Goal: Task Accomplishment & Management: Manage account settings

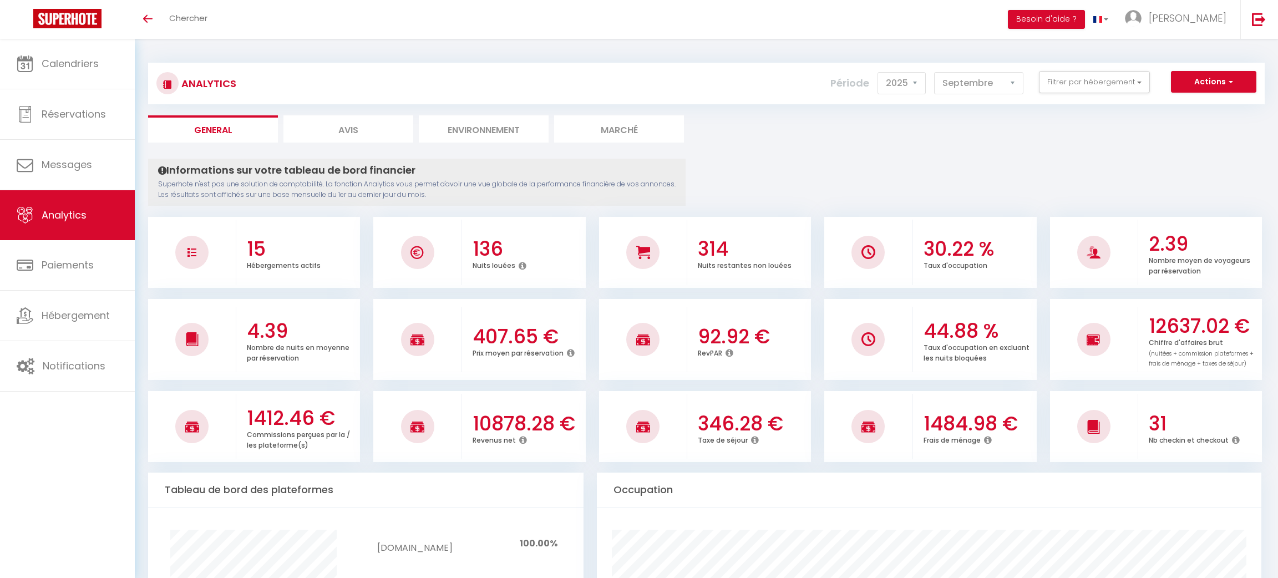
select select "2025"
select select "9"
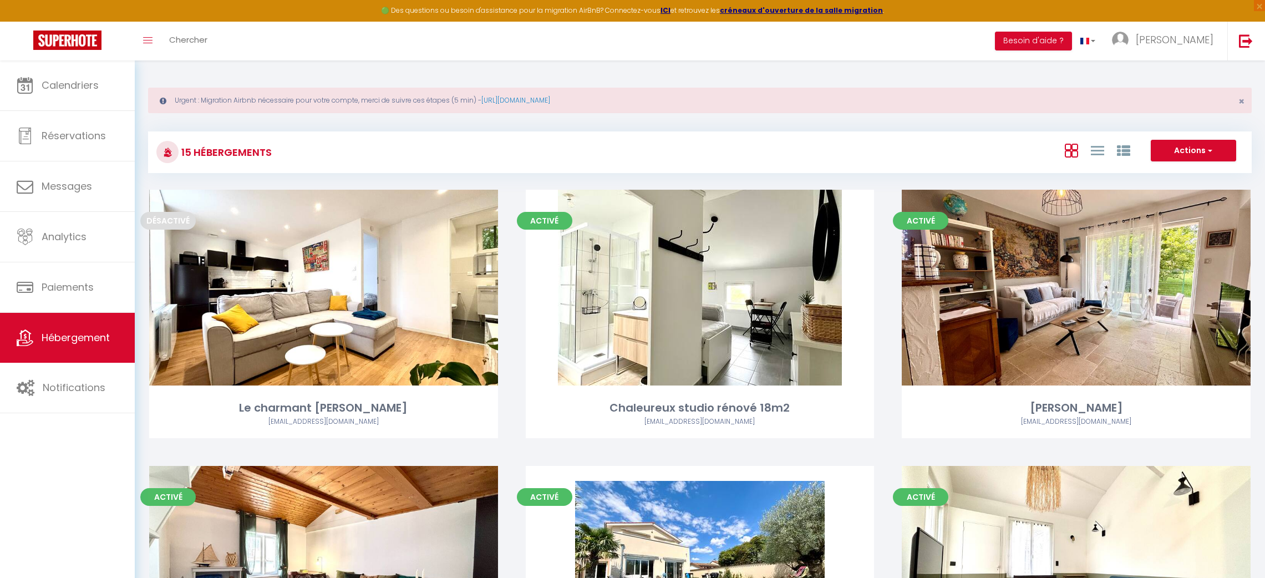
scroll to position [42, 0]
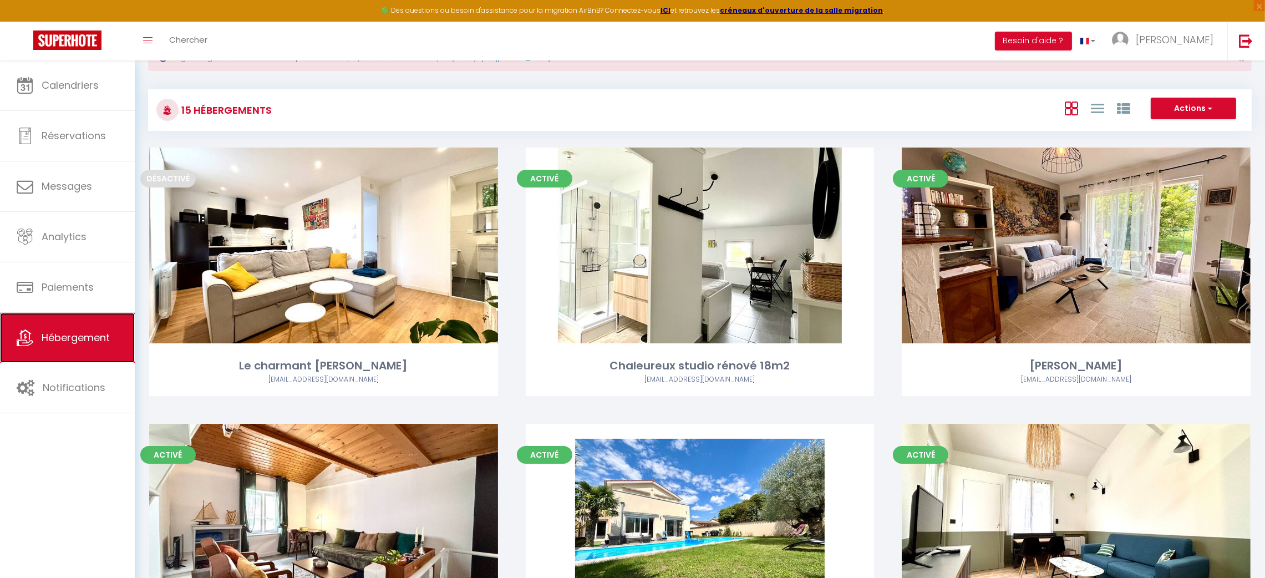
click at [68, 348] on link "Hébergement" at bounding box center [67, 338] width 135 height 50
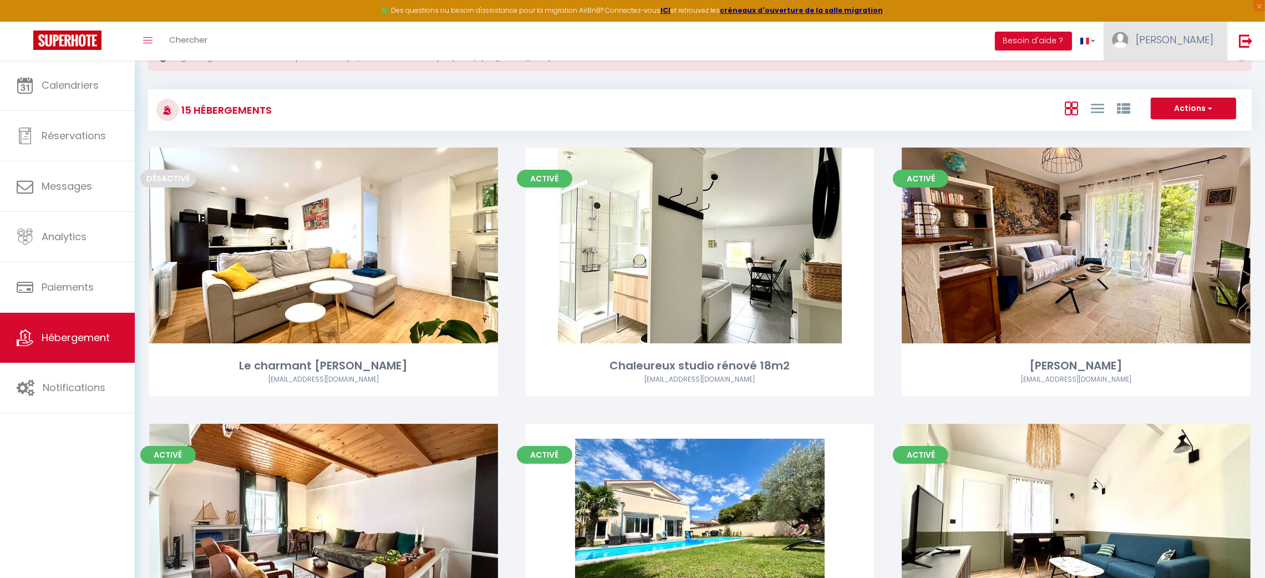
scroll to position [0, 0]
click at [1193, 50] on link "[PERSON_NAME]" at bounding box center [1166, 41] width 124 height 39
click at [1193, 70] on link "Paramètres" at bounding box center [1183, 77] width 82 height 19
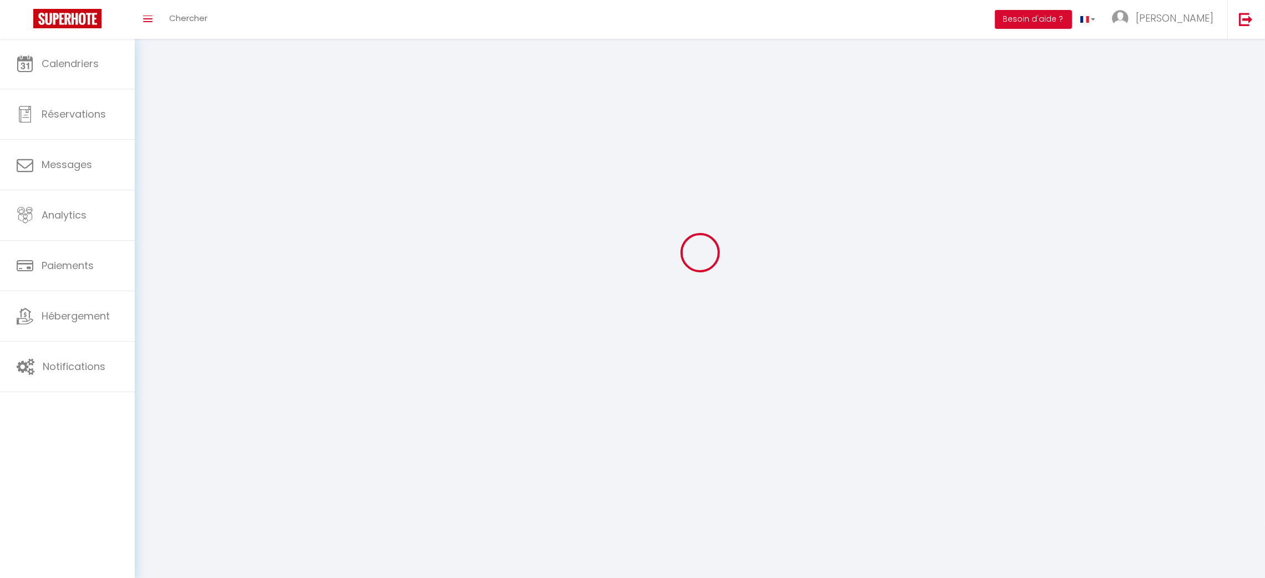
type input "[PERSON_NAME]"
type input "BEHRA"
type input "0641037996"
type input "13 b route de la vallée"
type input "68290"
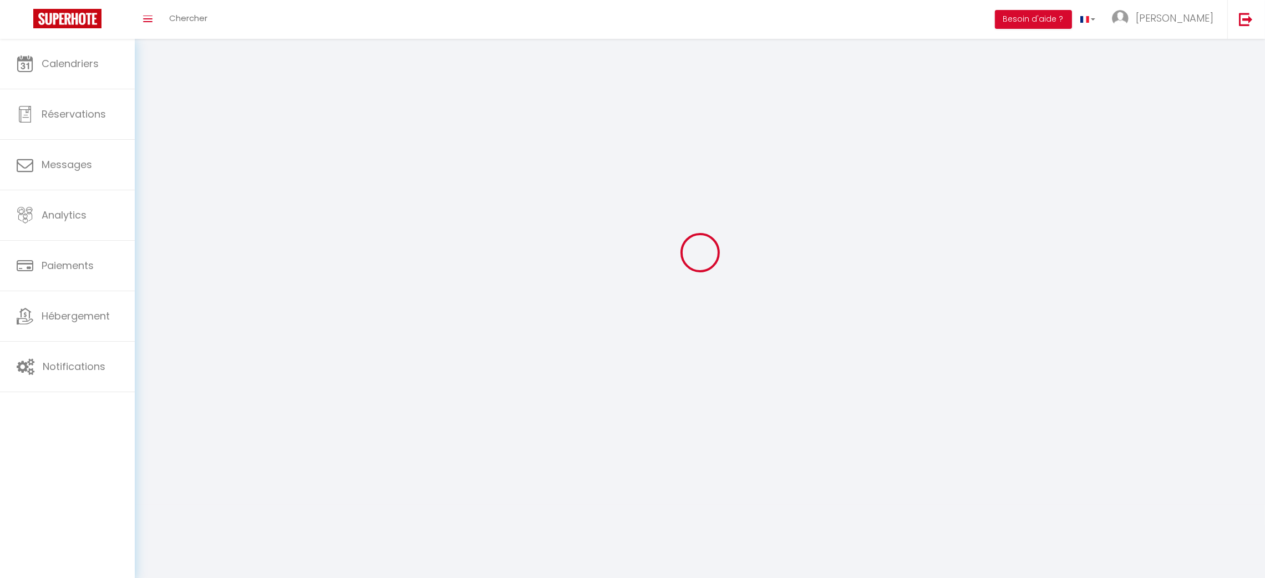
type input "Sickert"
type input "jl0zu7NLP5PNOEuvIiy895Su0"
type input "mzQT6lFHJKgyupiAxZsJJ1Q9b"
type input "https://app.superhote.com/#/get-available-rentals/mzQT6lFHJKgyupiAxZsJJ1Q9b"
select select "28"
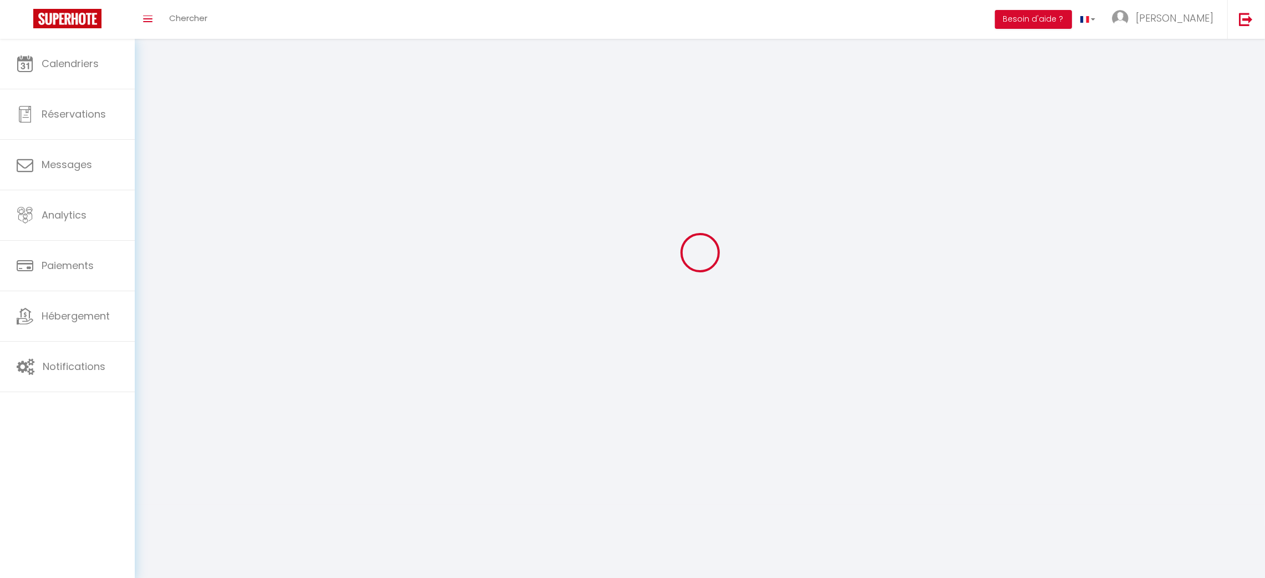
select select "fr"
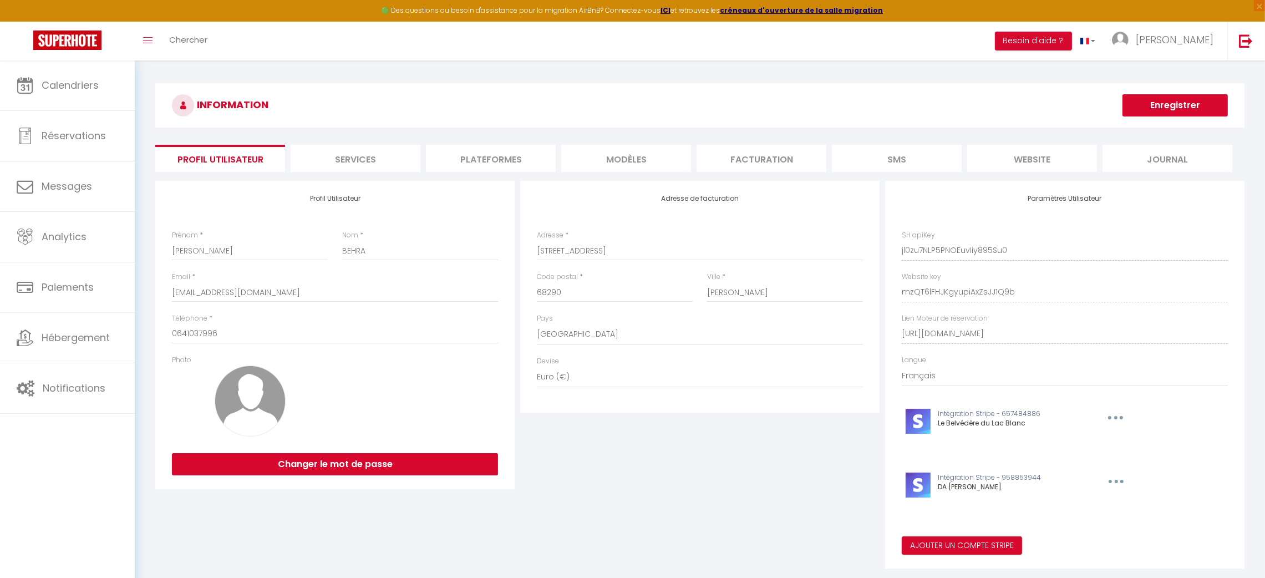
click at [487, 148] on li "Plateformes" at bounding box center [491, 158] width 130 height 27
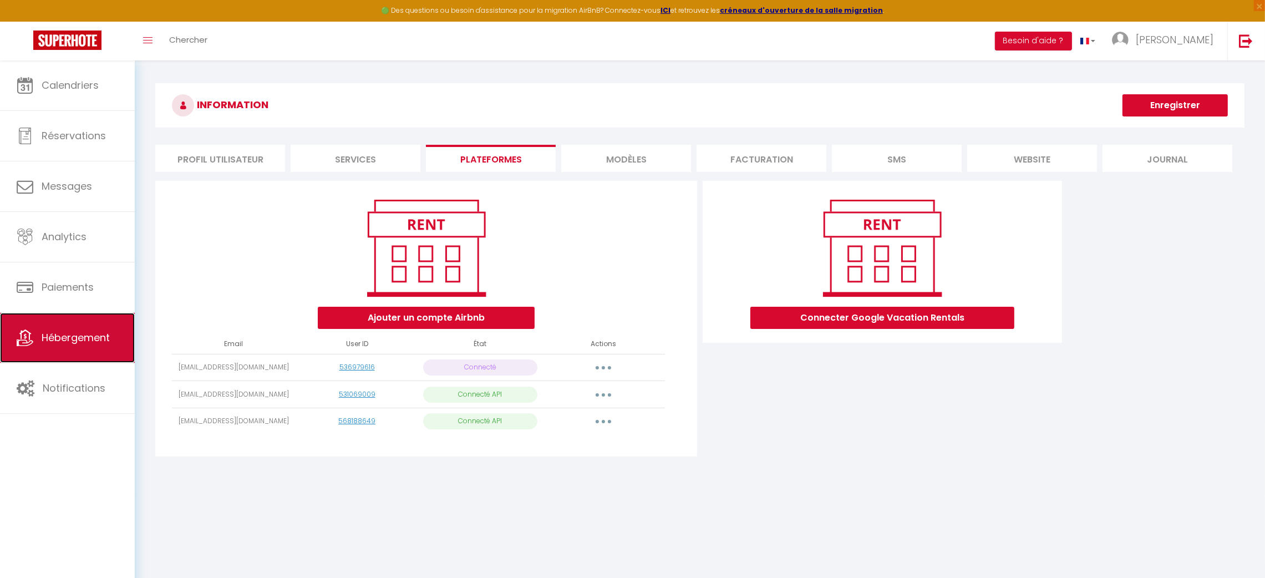
click at [35, 345] on link "Hébergement" at bounding box center [67, 338] width 135 height 50
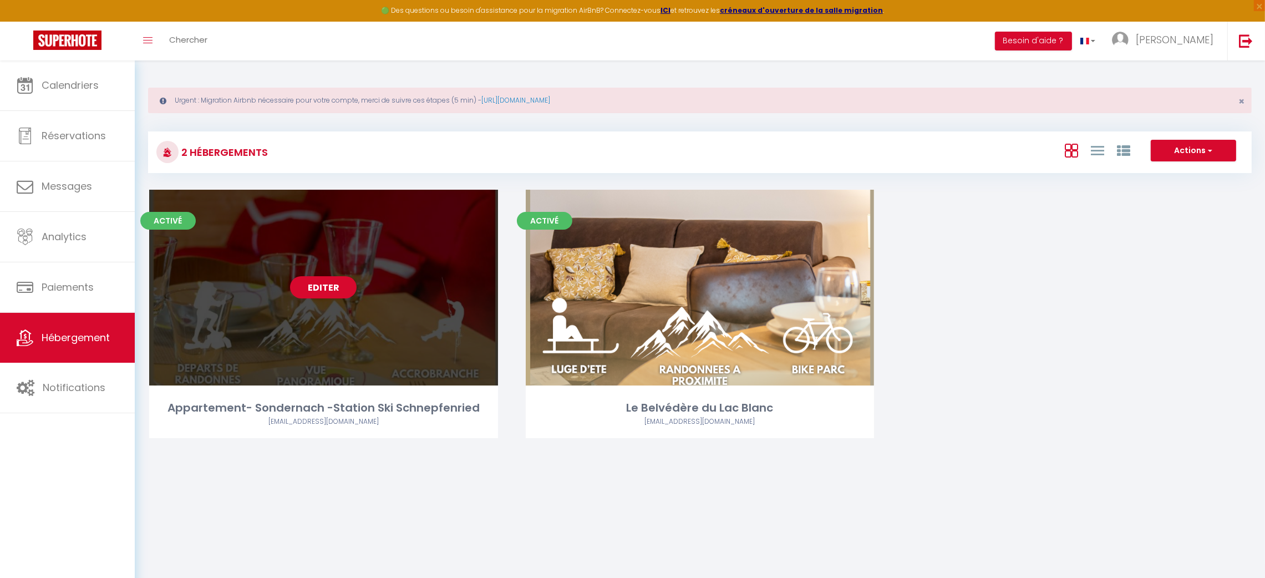
click at [309, 288] on link "Editer" at bounding box center [323, 287] width 67 height 22
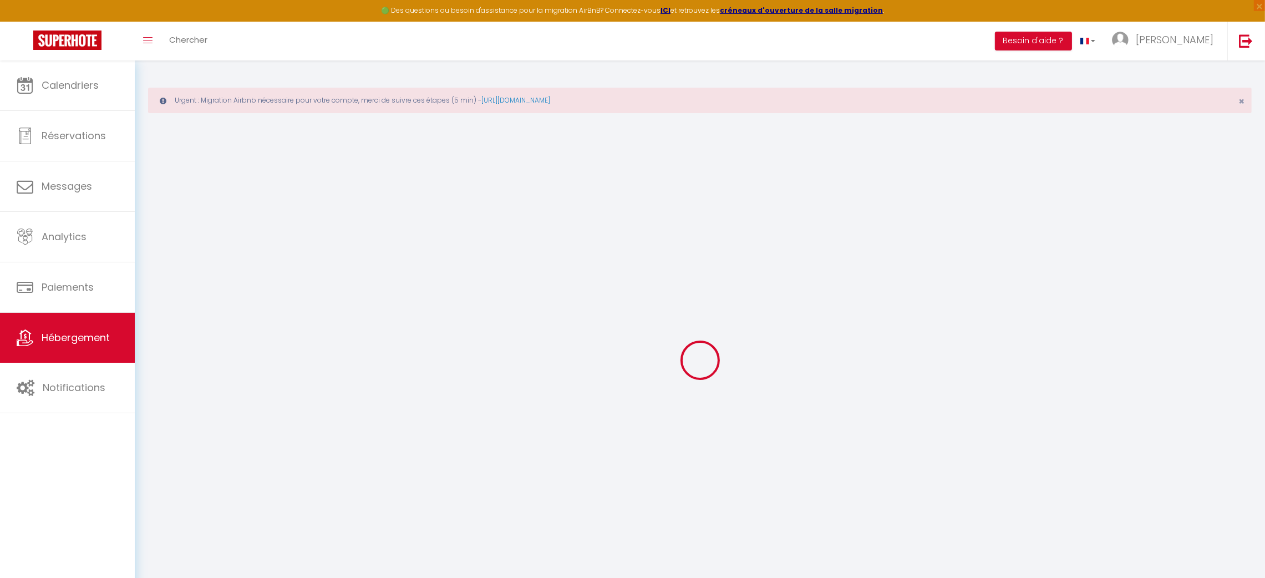
select select "+ 15 %"
select select "+ 25 %"
select select
checkbox input "false"
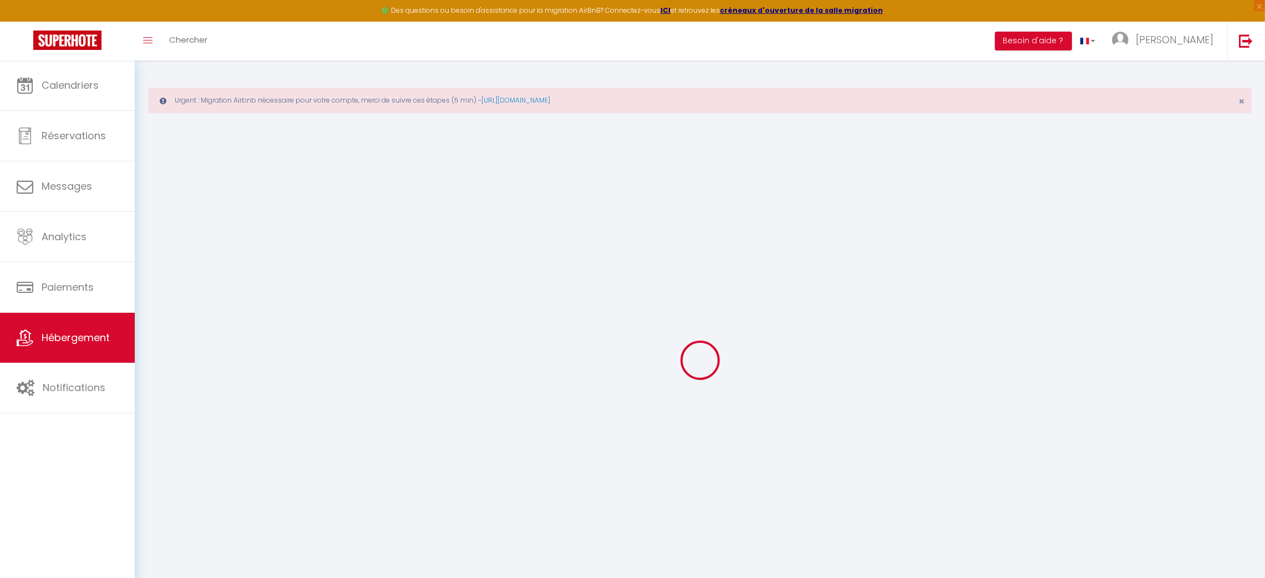
checkbox input "false"
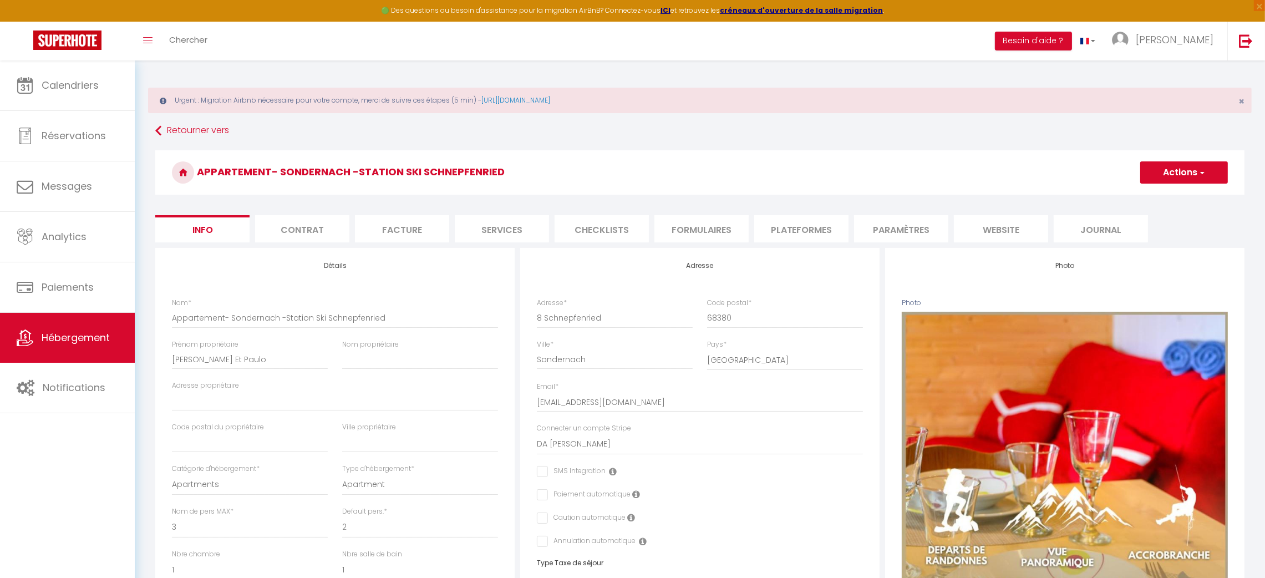
select select
checkbox input "false"
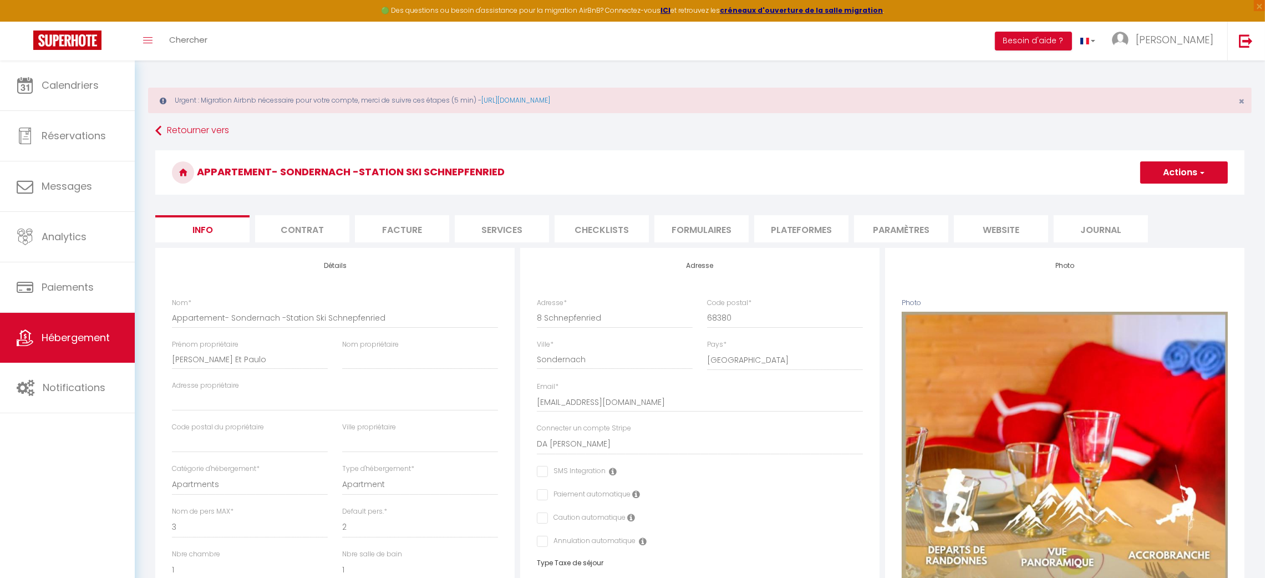
select select "5099-955023977783211414"
click at [794, 237] on li "Plateformes" at bounding box center [801, 228] width 94 height 27
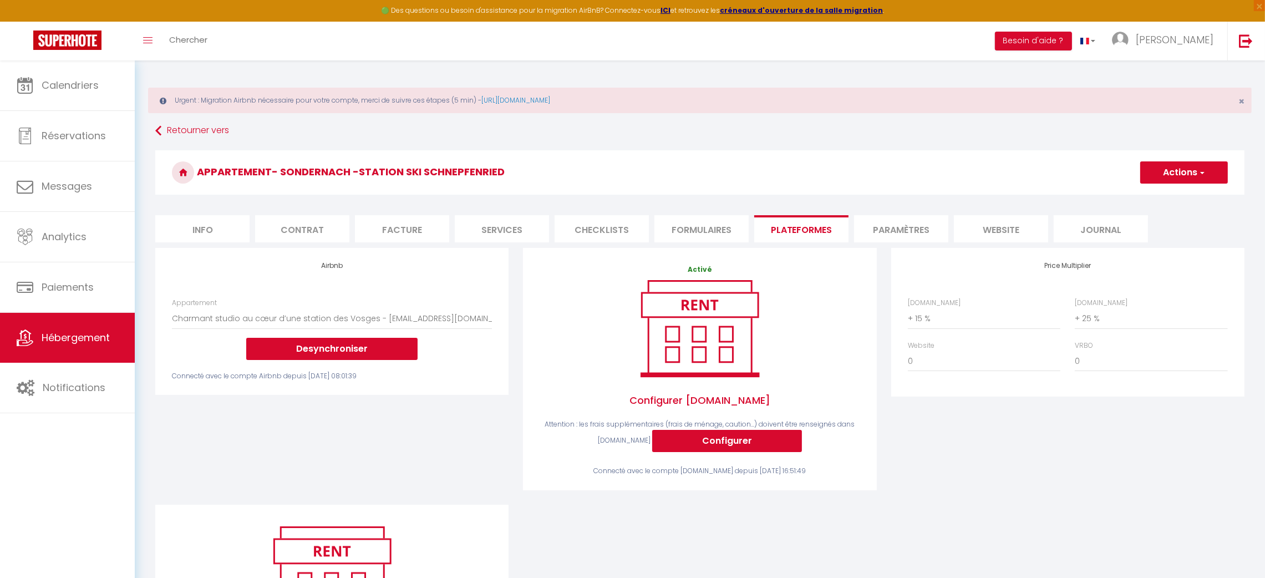
scroll to position [151, 0]
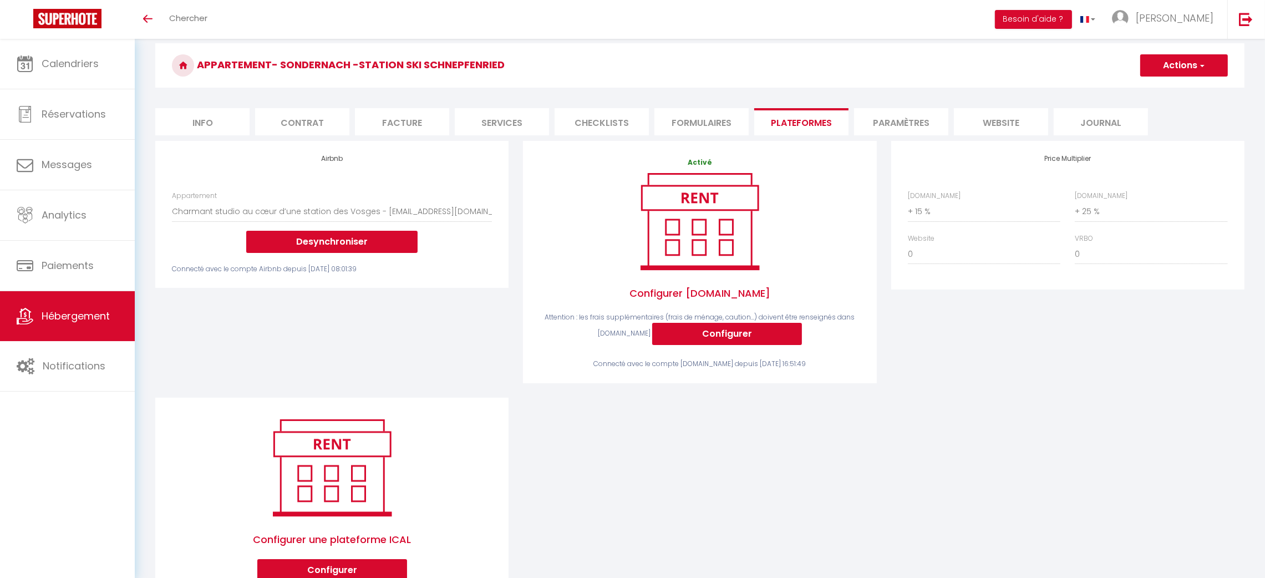
click at [81, 318] on span "Hébergement" at bounding box center [76, 316] width 68 height 14
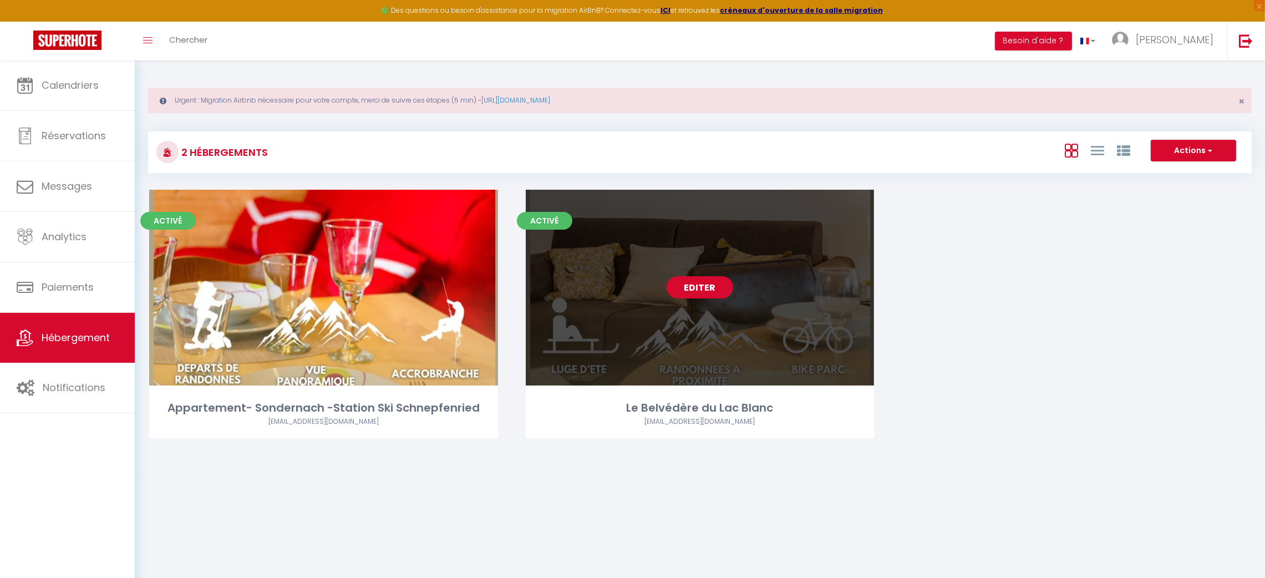
click at [707, 286] on link "Editer" at bounding box center [700, 287] width 67 height 22
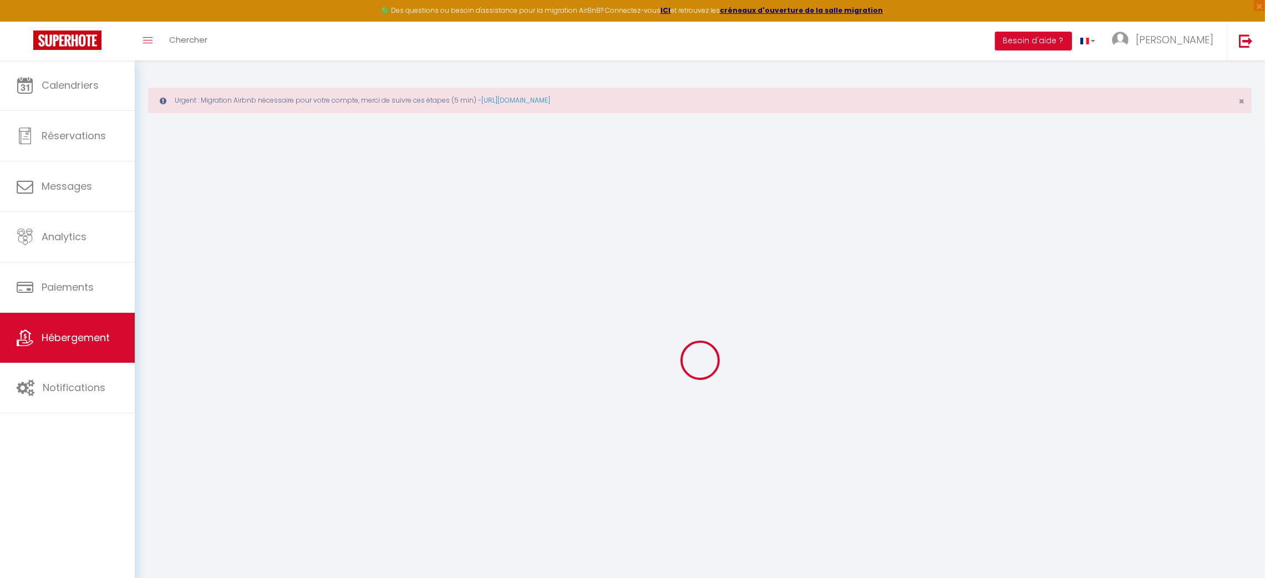
checkbox input "false"
checkbox input "true"
checkbox input "false"
select select "16:00"
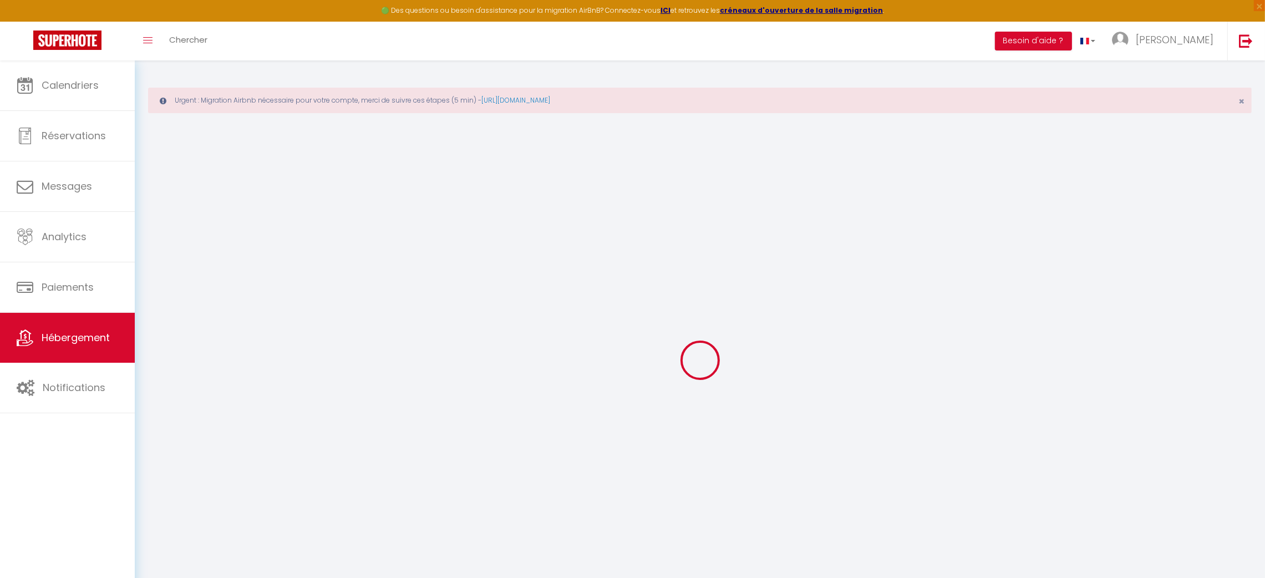
select select
select select "10:00"
select select "15"
select select "22:00"
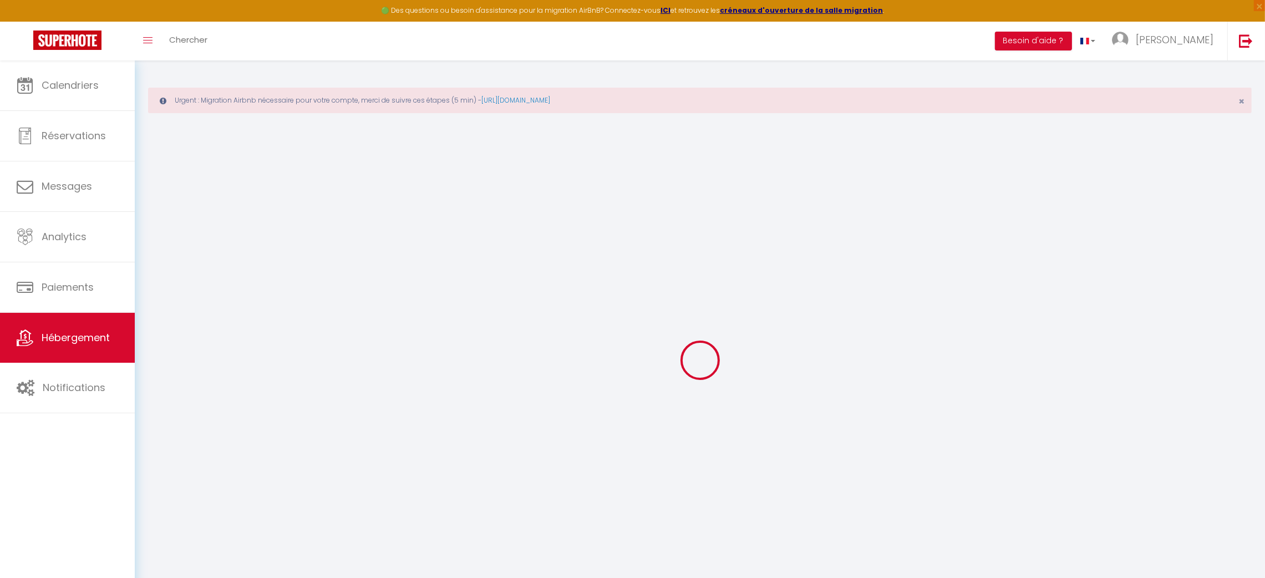
select select
checkbox input "false"
checkbox input "true"
checkbox input "false"
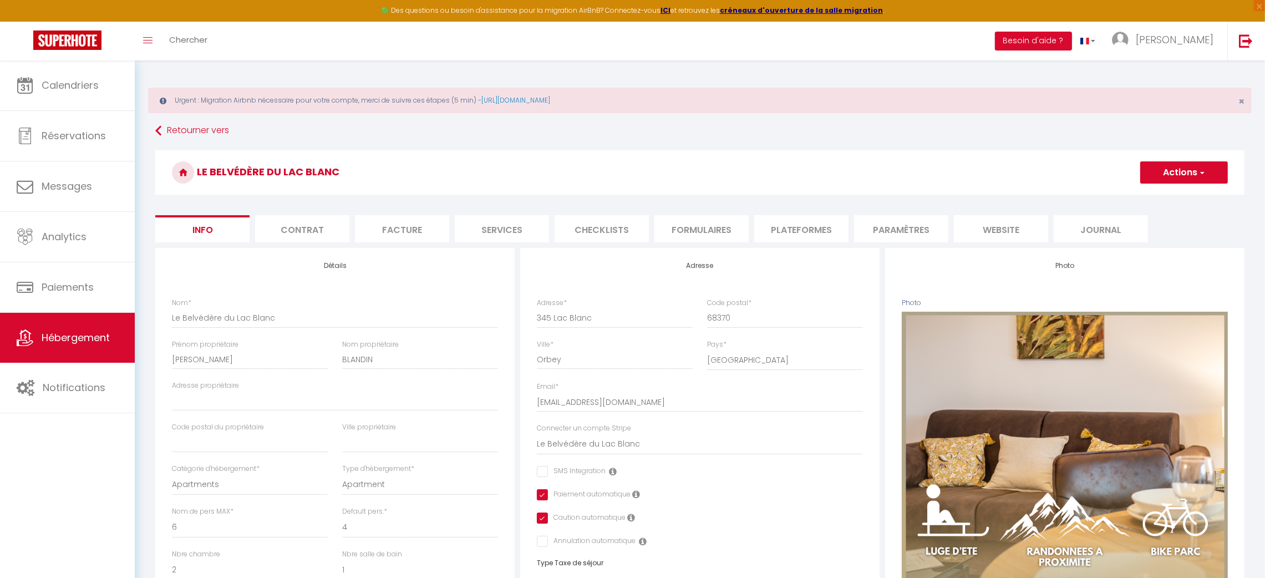
click at [811, 236] on li "Plateformes" at bounding box center [801, 228] width 94 height 27
select select "5099-1117174222486223487"
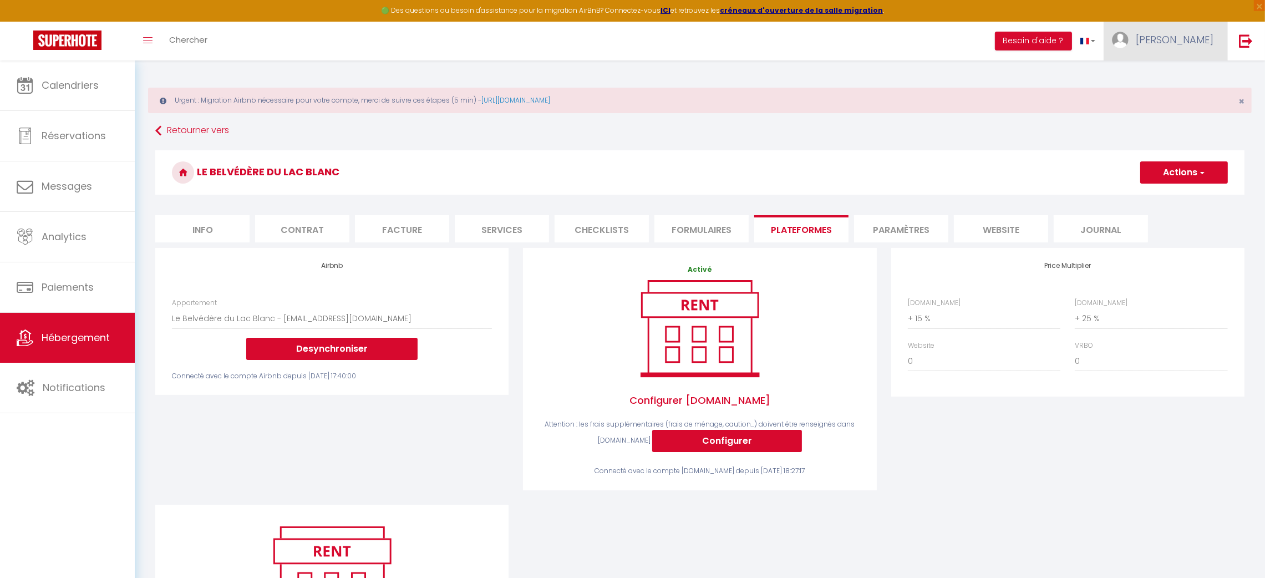
click at [1222, 35] on link "[PERSON_NAME]" at bounding box center [1166, 41] width 124 height 39
click at [1188, 73] on link "Paramètres" at bounding box center [1183, 77] width 82 height 19
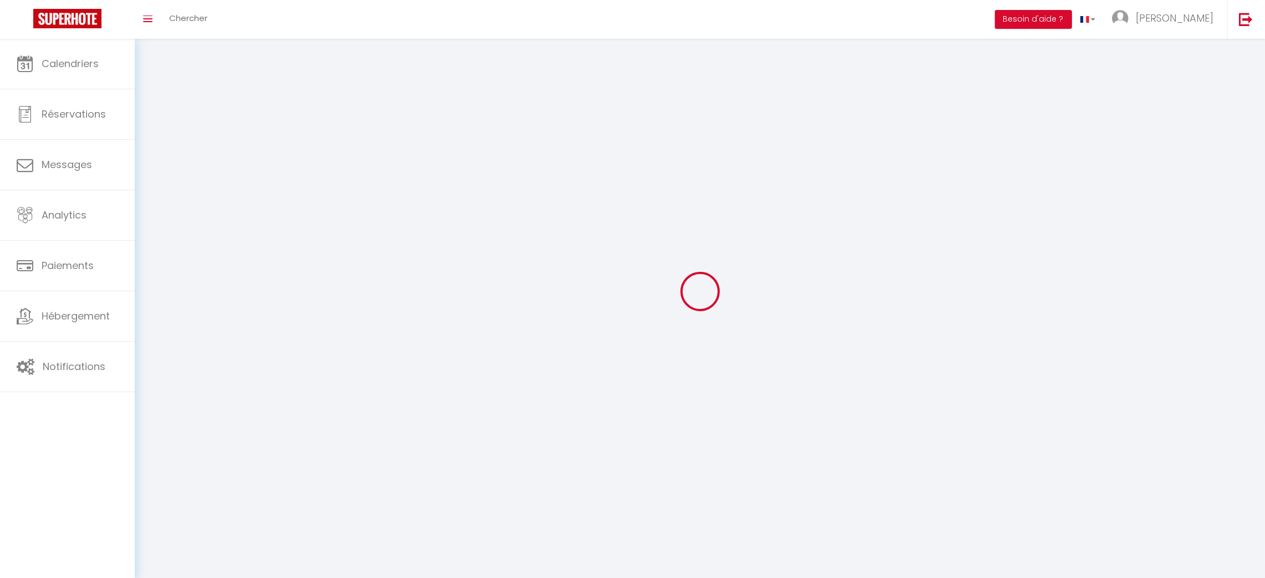
type input "[PERSON_NAME]"
type input "BEHRA"
type input "0641037996"
type input "13 b route de la vallée"
type input "68290"
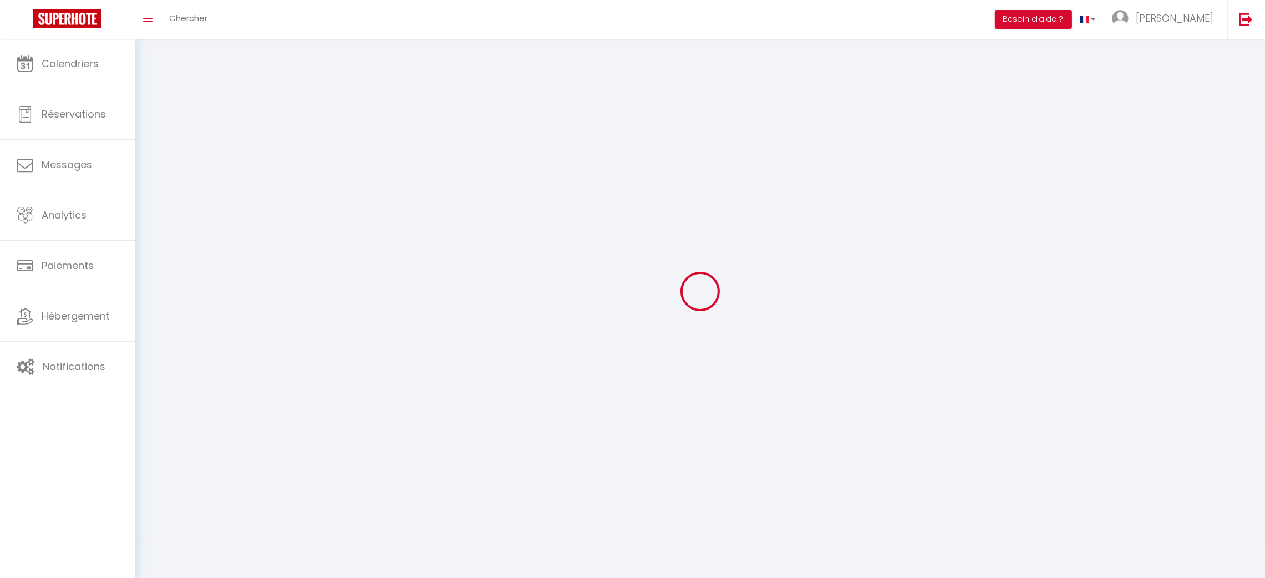
type input "Sickert"
type input "jl0zu7NLP5PNOEuvIiy895Su0"
type input "mzQT6lFHJKgyupiAxZsJJ1Q9b"
type input "https://app.superhote.com/#/get-available-rentals/mzQT6lFHJKgyupiAxZsJJ1Q9b"
select select "28"
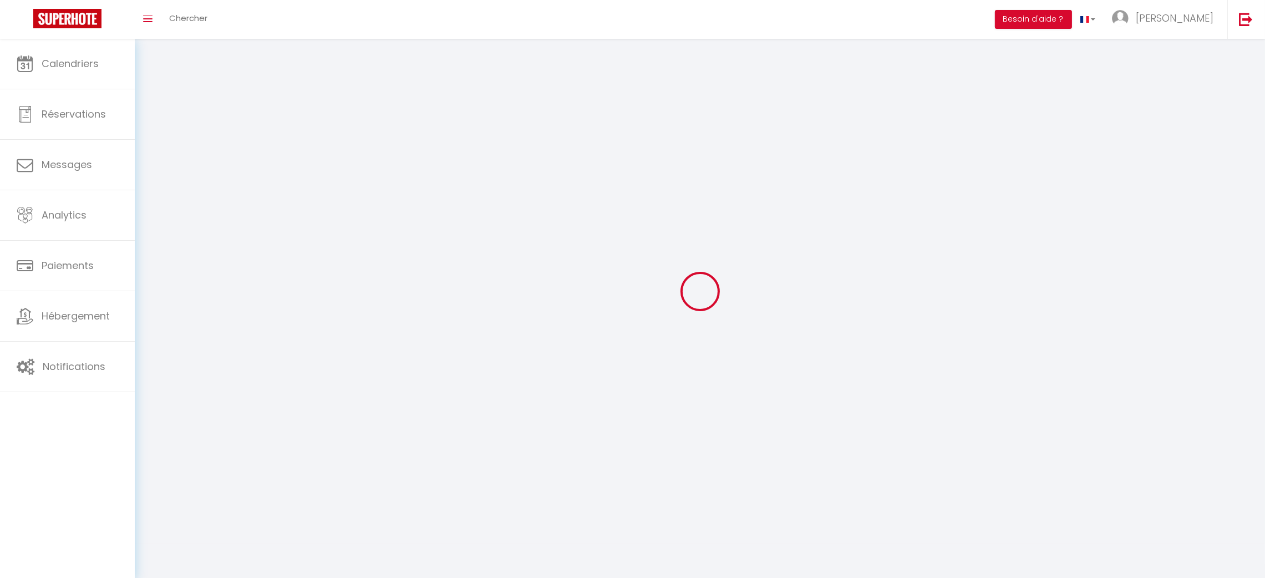
select select "fr"
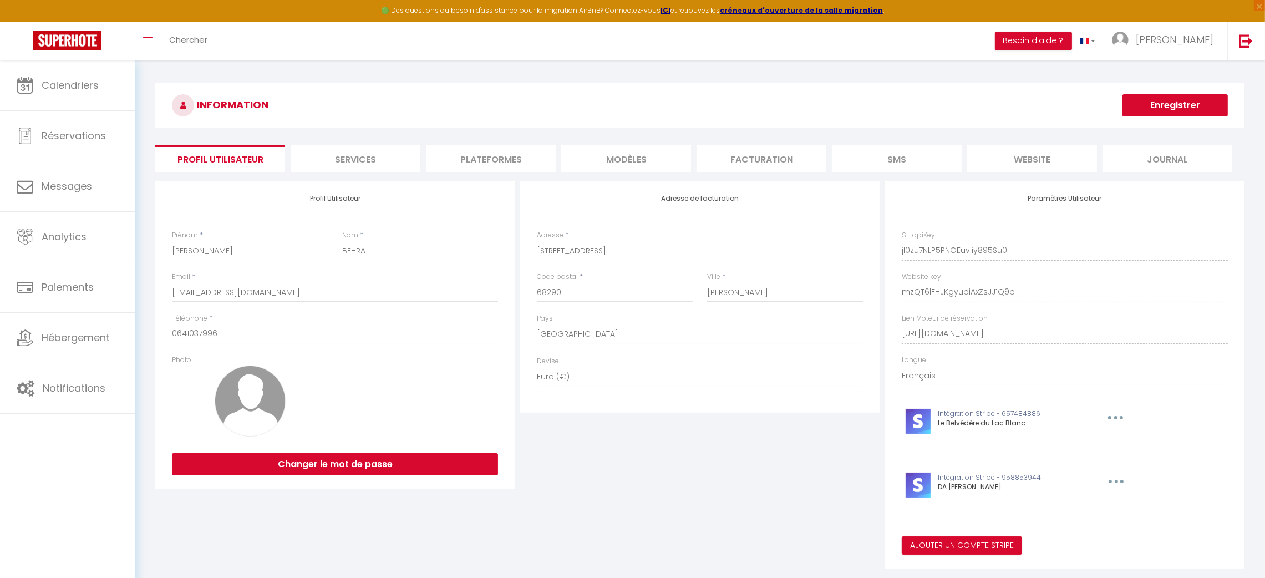
click at [495, 146] on div "INFORMATION Enregistrer Profil Utilisateur Services Plateformes MODÈLES Factura…" at bounding box center [699, 327] width 1089 height 489
click at [494, 149] on li "Plateformes" at bounding box center [491, 158] width 130 height 27
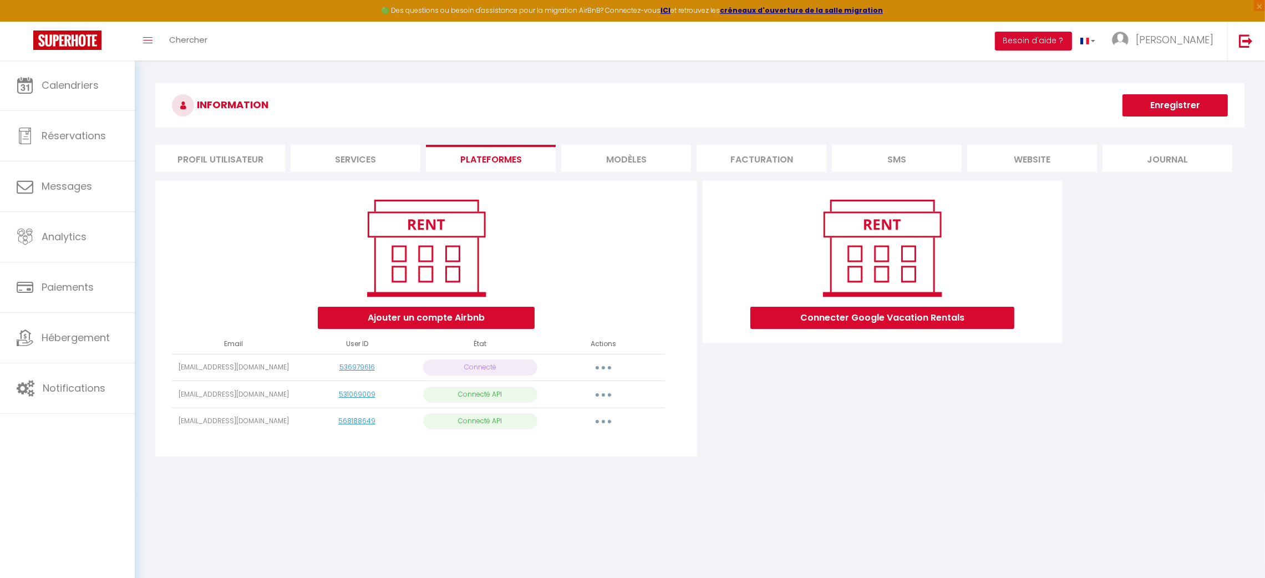
click at [604, 392] on button "button" at bounding box center [603, 394] width 31 height 18
click at [578, 415] on link "Importer les appartements" at bounding box center [554, 419] width 123 height 19
select select "54473"
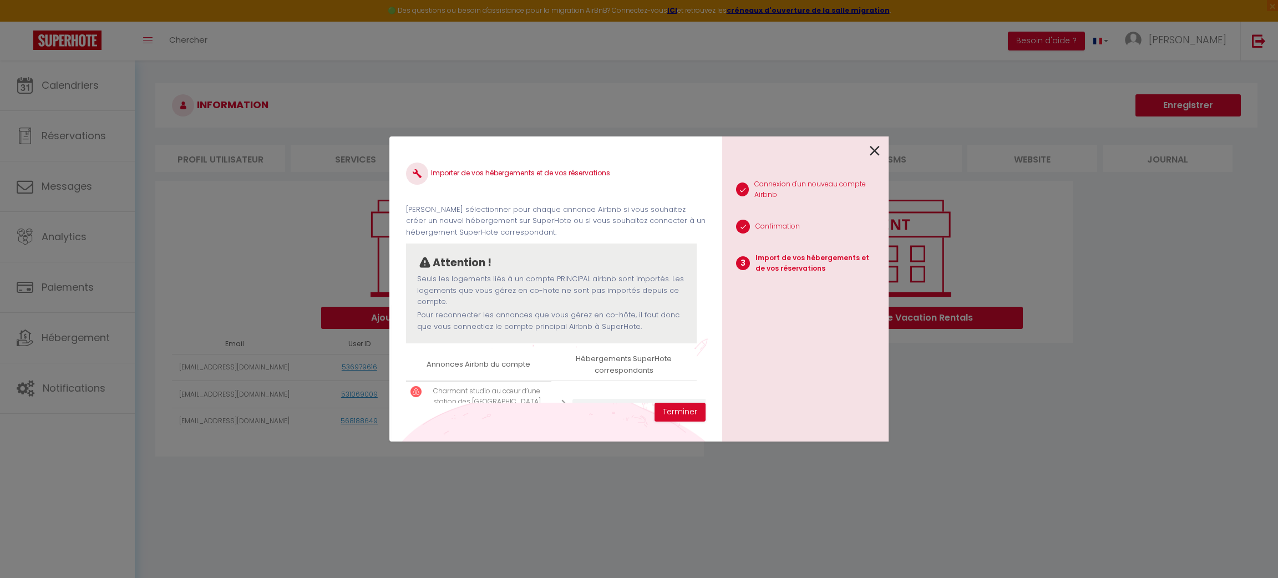
scroll to position [56, 0]
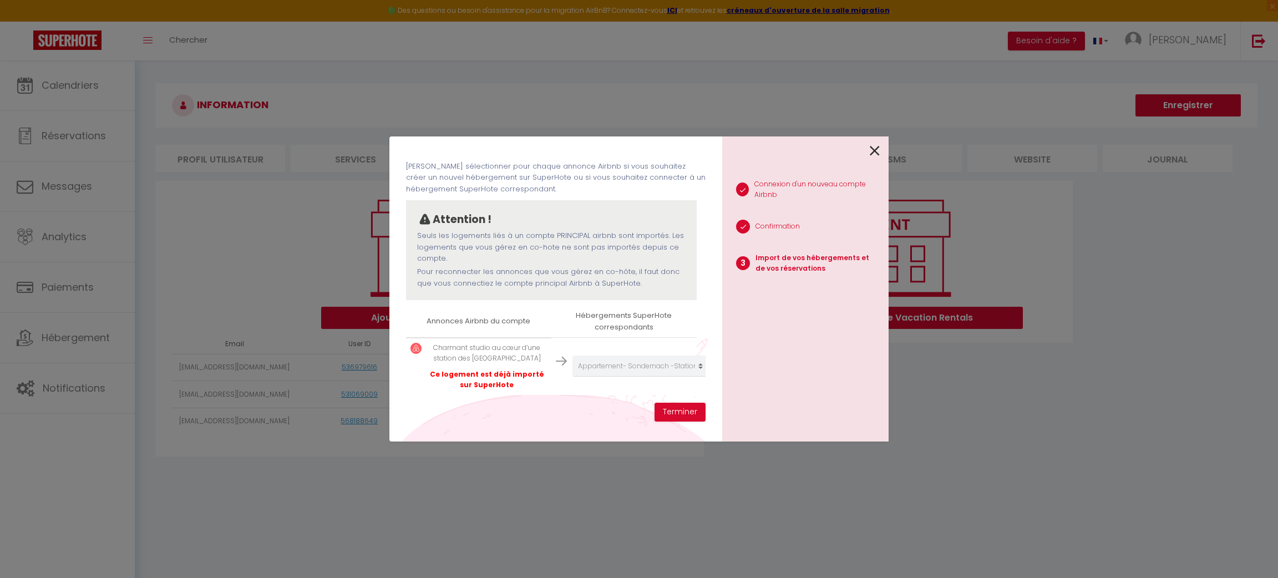
click at [871, 150] on icon at bounding box center [875, 151] width 10 height 17
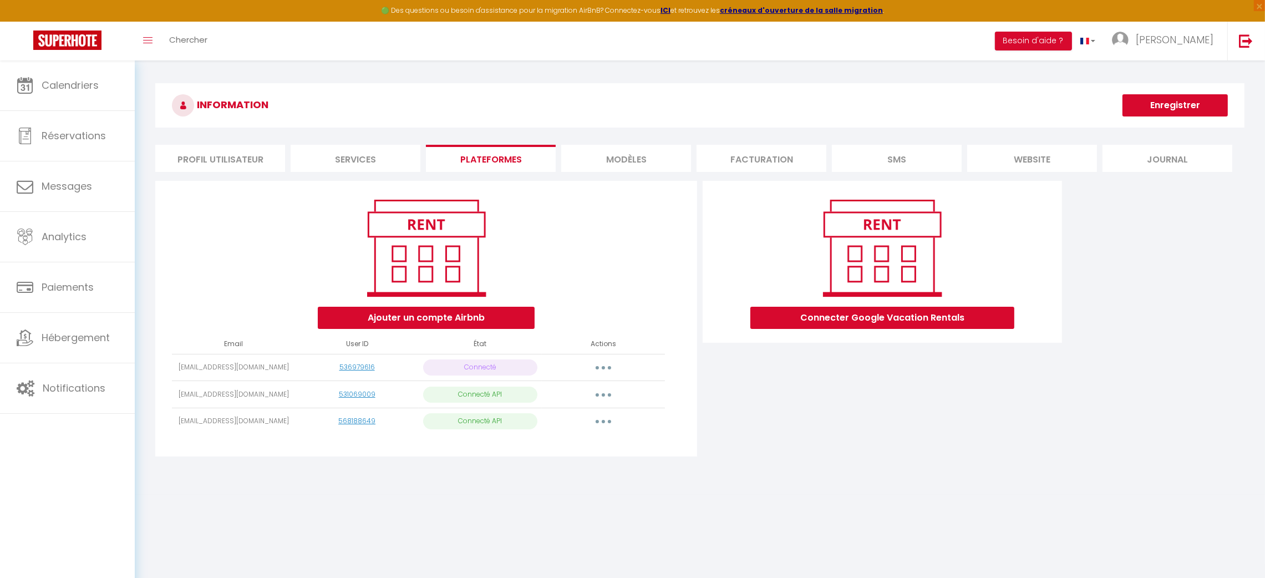
click at [603, 414] on button "button" at bounding box center [603, 422] width 31 height 18
click at [584, 437] on link "Importer les appartements" at bounding box center [554, 446] width 123 height 19
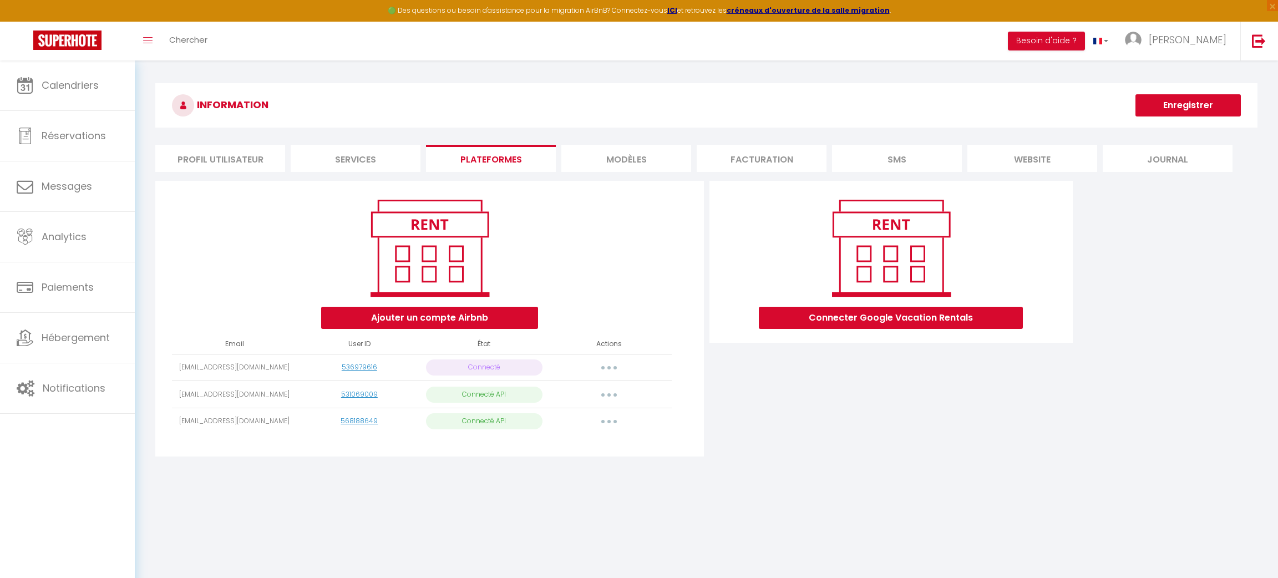
select select "38876"
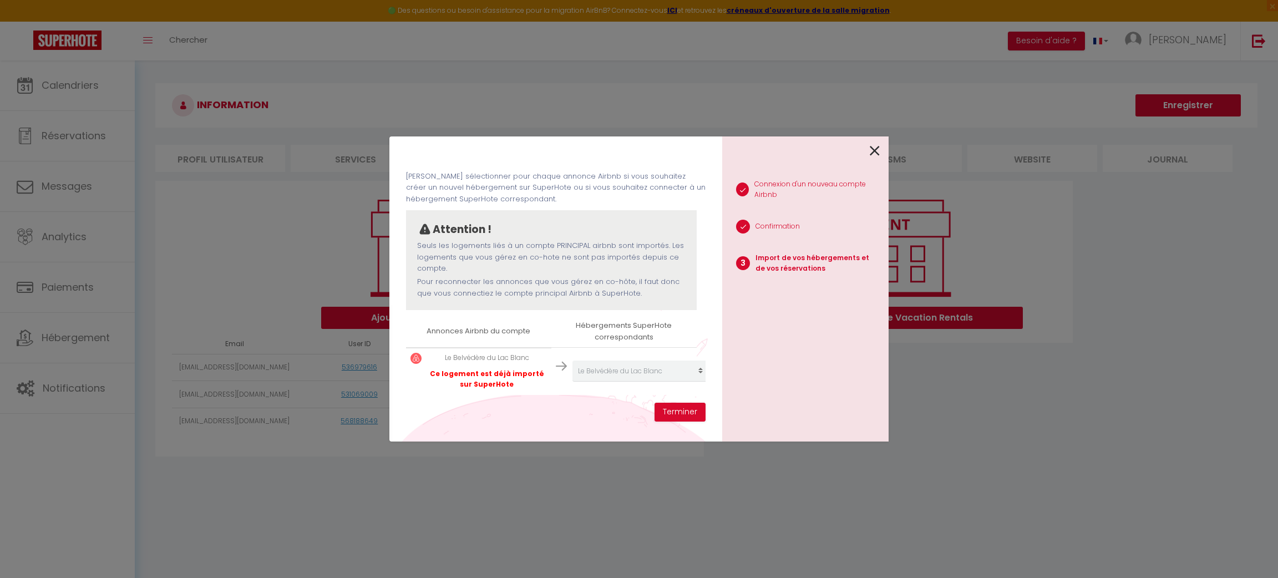
click at [877, 153] on icon at bounding box center [875, 151] width 10 height 17
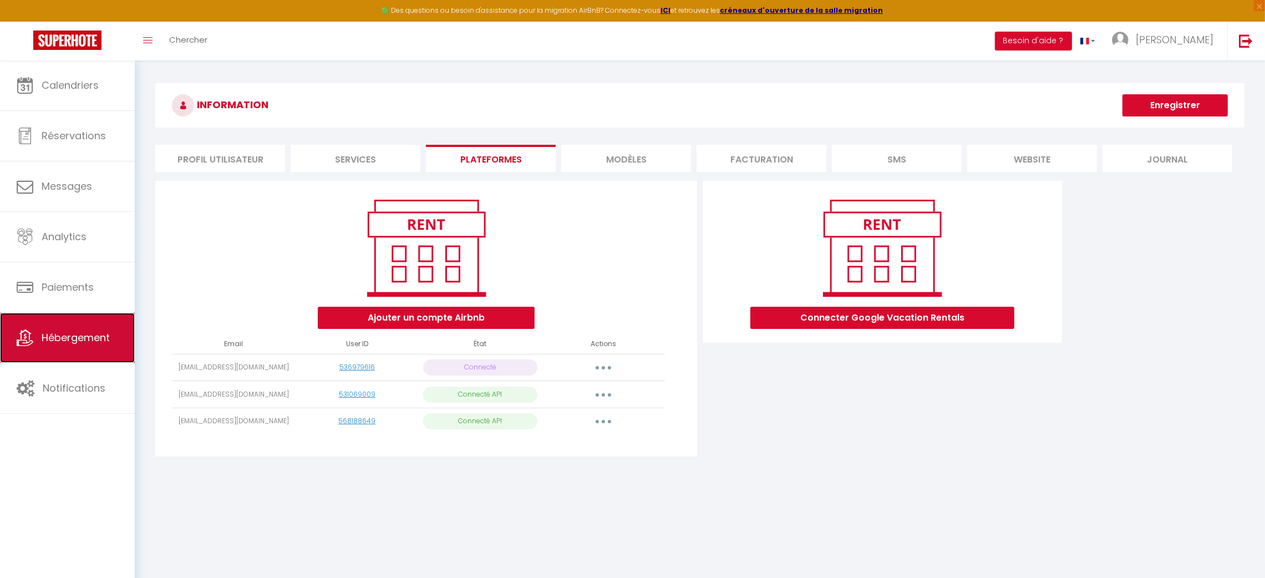
click at [79, 354] on link "Hébergement" at bounding box center [67, 338] width 135 height 50
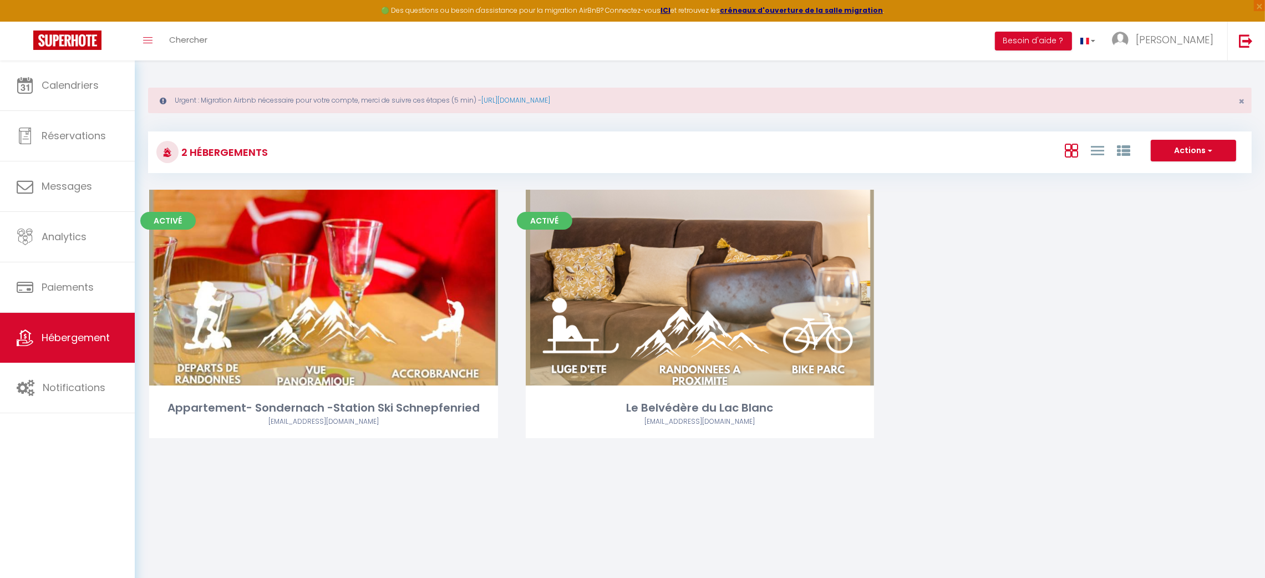
scroll to position [60, 0]
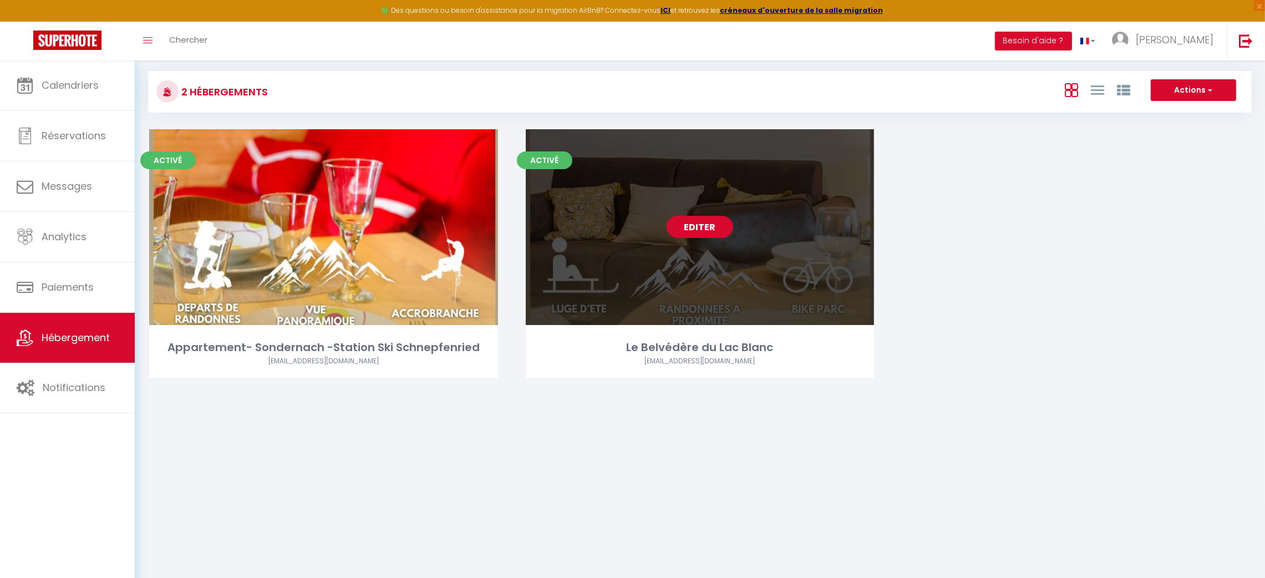
click at [706, 232] on link "Editer" at bounding box center [700, 227] width 67 height 22
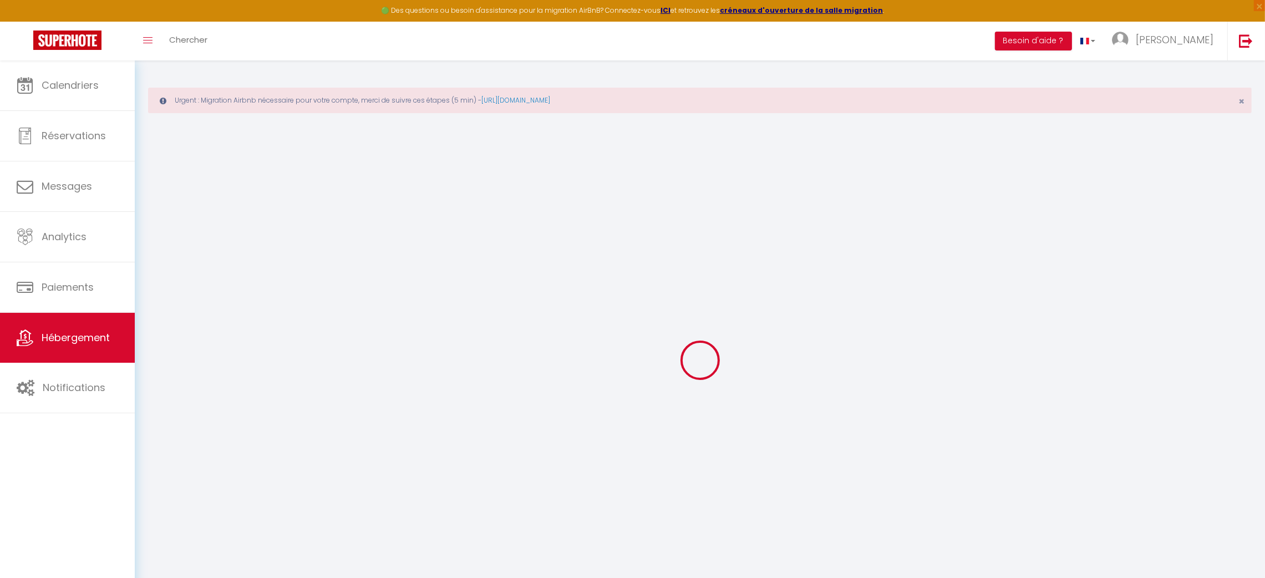
select select "5099-1117174222486223487"
select select "+ 15 %"
select select "+ 25 %"
select select
checkbox input "false"
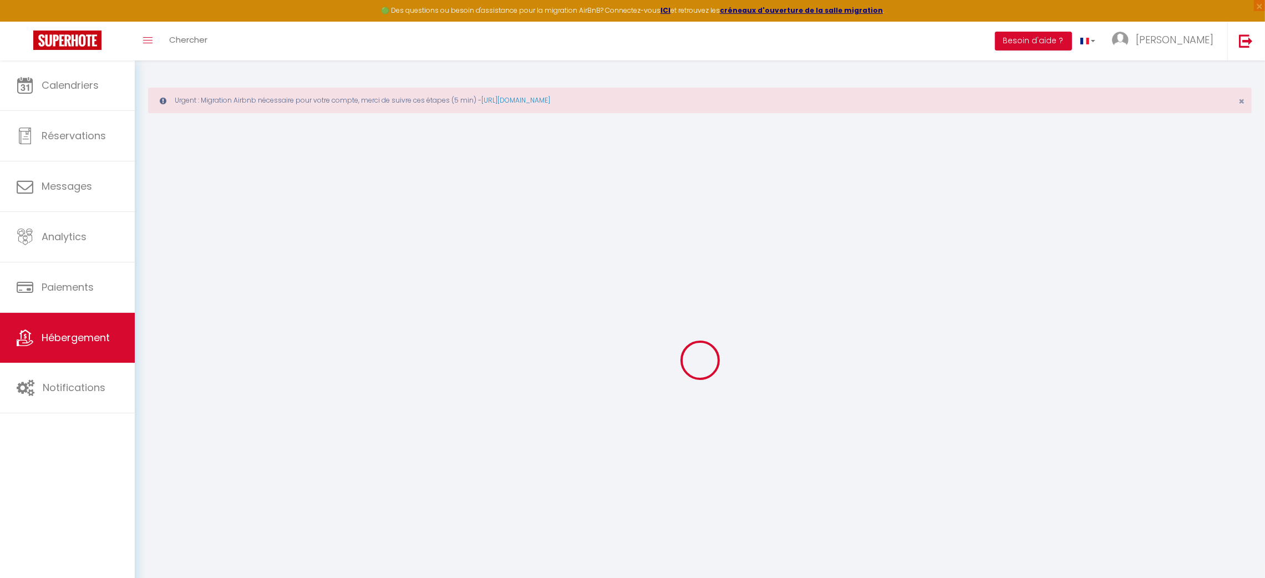
checkbox input "true"
checkbox input "false"
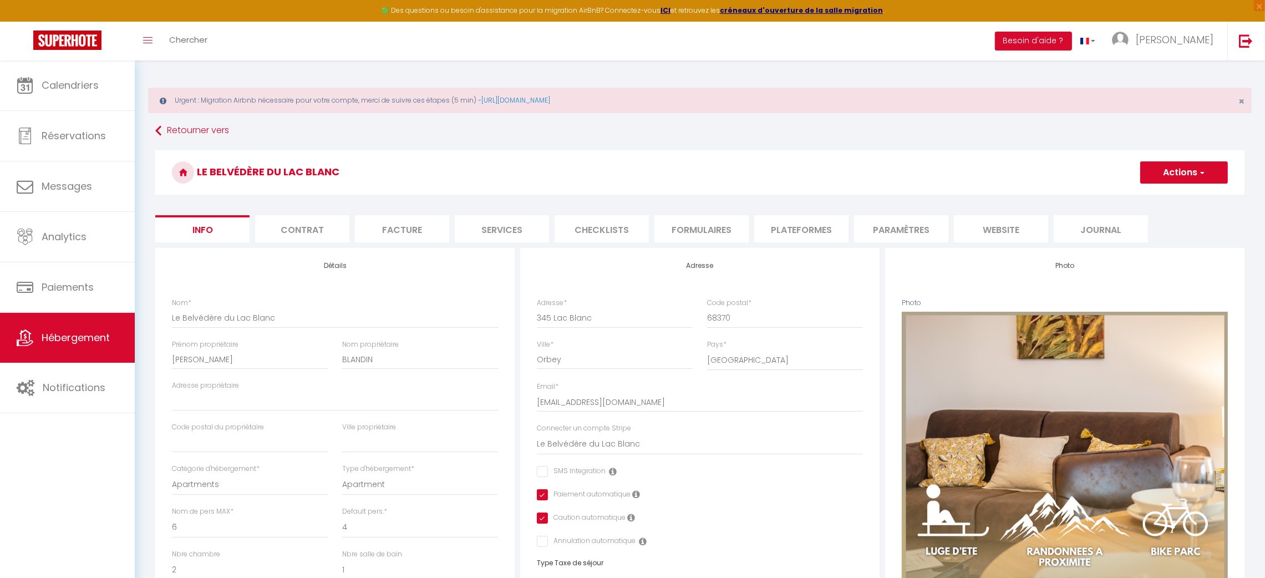
click at [824, 237] on li "Plateformes" at bounding box center [801, 228] width 94 height 27
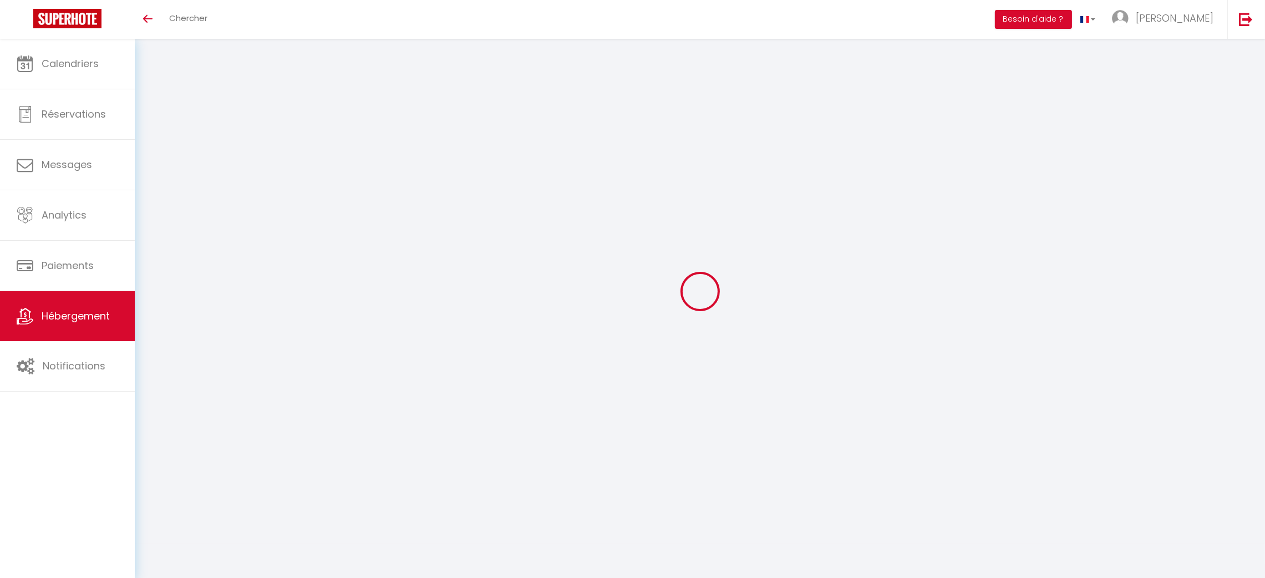
select select "5099-1117174222486223487"
select select "+ 15 %"
select select "+ 25 %"
select select "5099-1117174222486223487"
select select "+ 15 %"
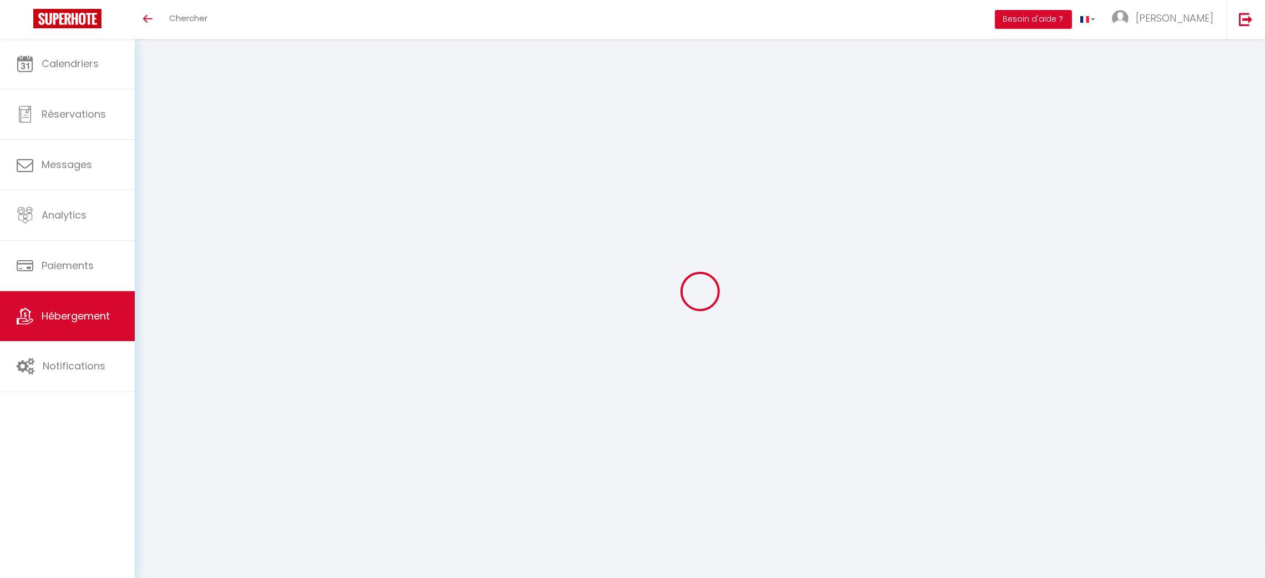
select select "+ 25 %"
